Goal: Task Accomplishment & Management: Complete application form

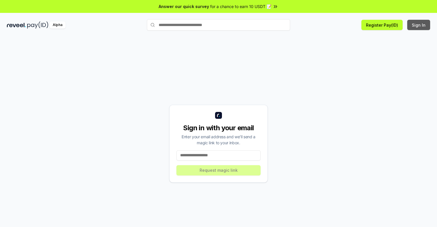
click at [419, 25] on button "Sign In" at bounding box center [418, 25] width 23 height 10
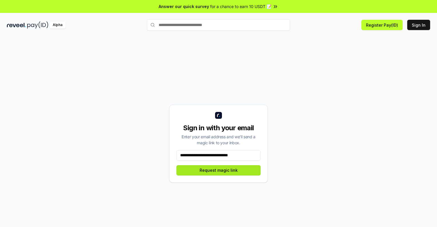
type input "**********"
click at [218, 170] on button "Request magic link" at bounding box center [218, 170] width 84 height 10
